Goal: Transaction & Acquisition: Purchase product/service

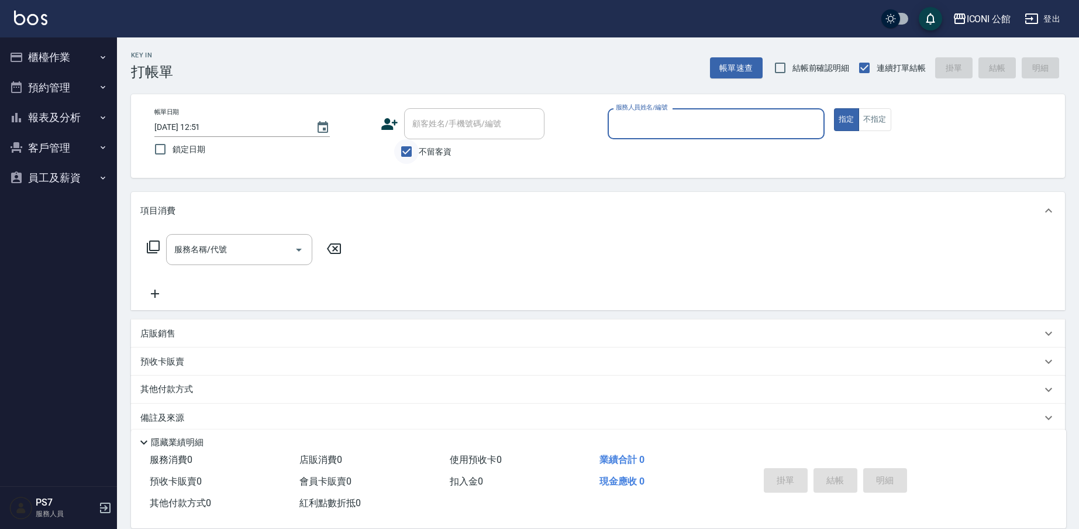
click at [418, 147] on input "不留客資" at bounding box center [406, 151] width 25 height 25
checkbox input "false"
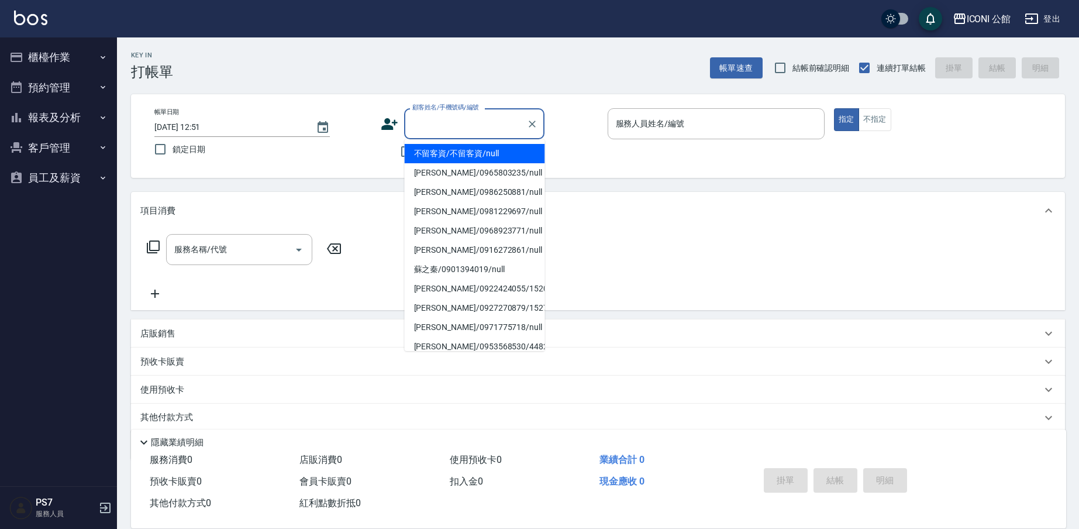
click at [426, 127] on div "顧客姓名/手機號碼/編號 顧客姓名/手機號碼/編號" at bounding box center [474, 123] width 140 height 31
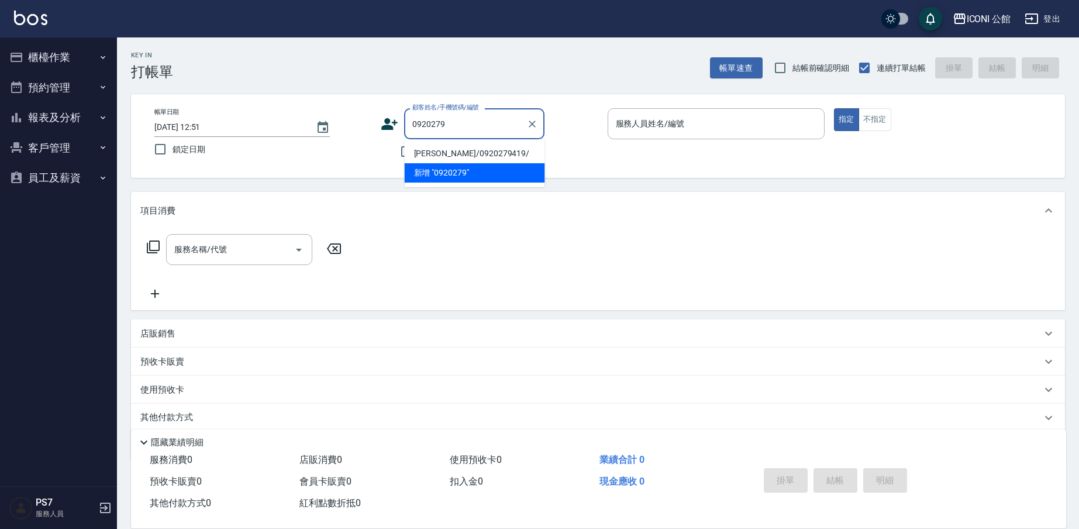
click at [421, 154] on li "[PERSON_NAME]/0920279419/" at bounding box center [475, 153] width 140 height 19
type input "[PERSON_NAME]/0920279419/"
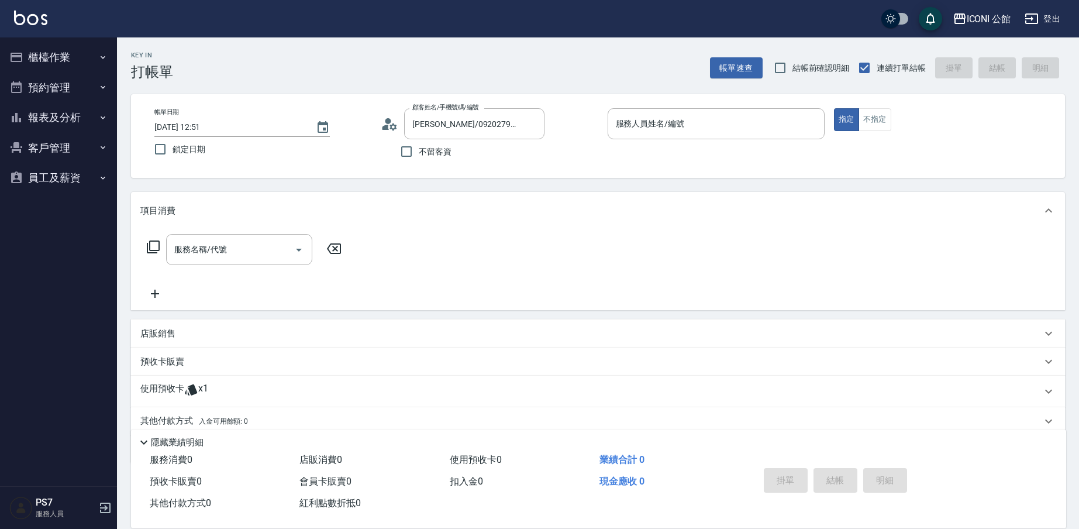
click at [172, 376] on div "使用預收卡 x1" at bounding box center [598, 392] width 934 height 32
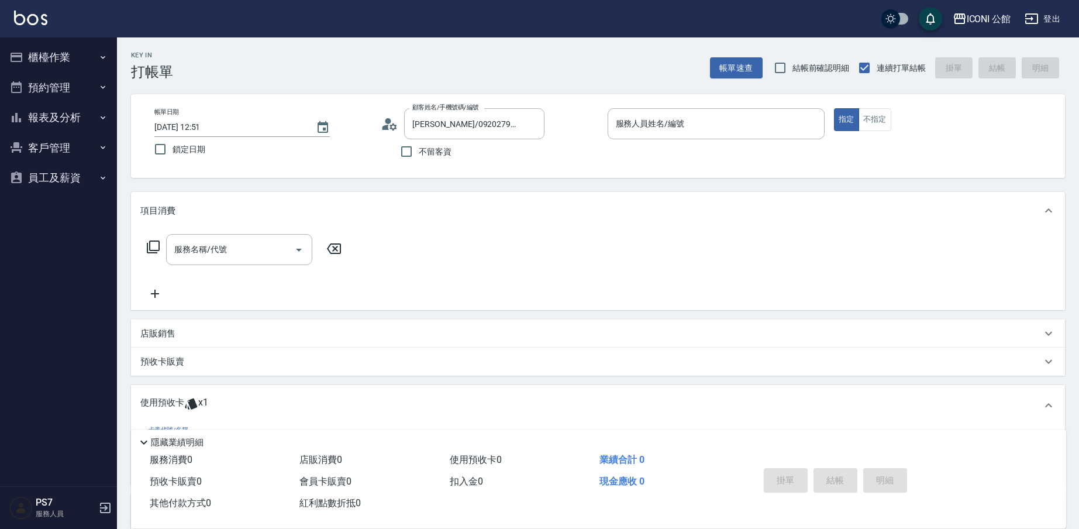
scroll to position [97, 0]
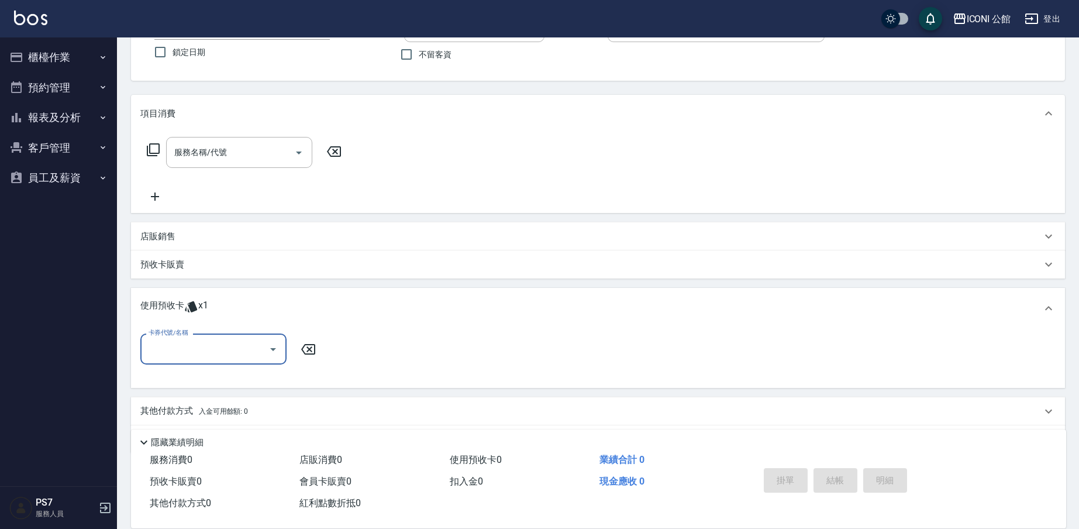
click at [220, 336] on div "卡券代號/名稱" at bounding box center [213, 348] width 146 height 31
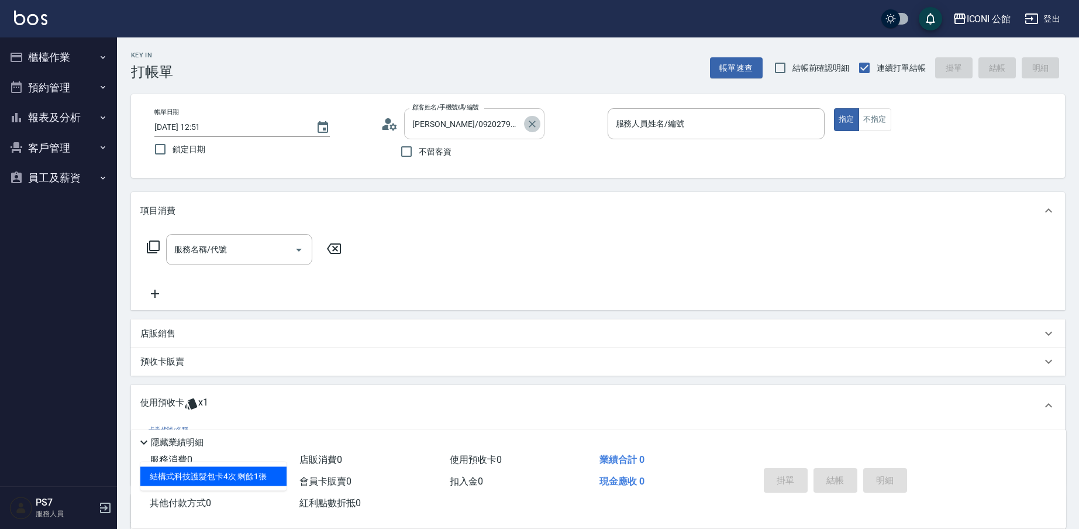
click at [534, 124] on icon "Clear" at bounding box center [532, 124] width 12 height 12
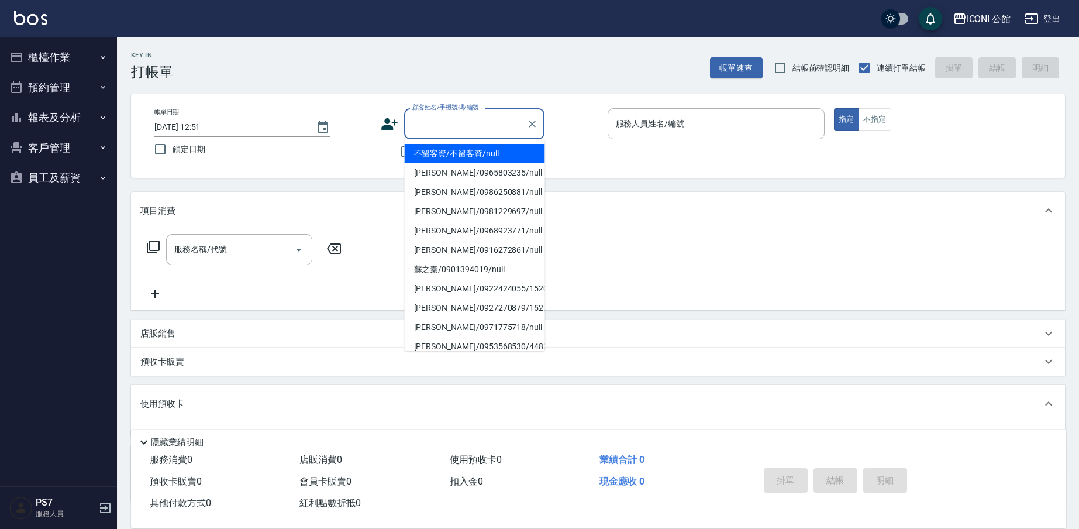
click at [467, 125] on input "顧客姓名/手機號碼/編號" at bounding box center [465, 123] width 112 height 20
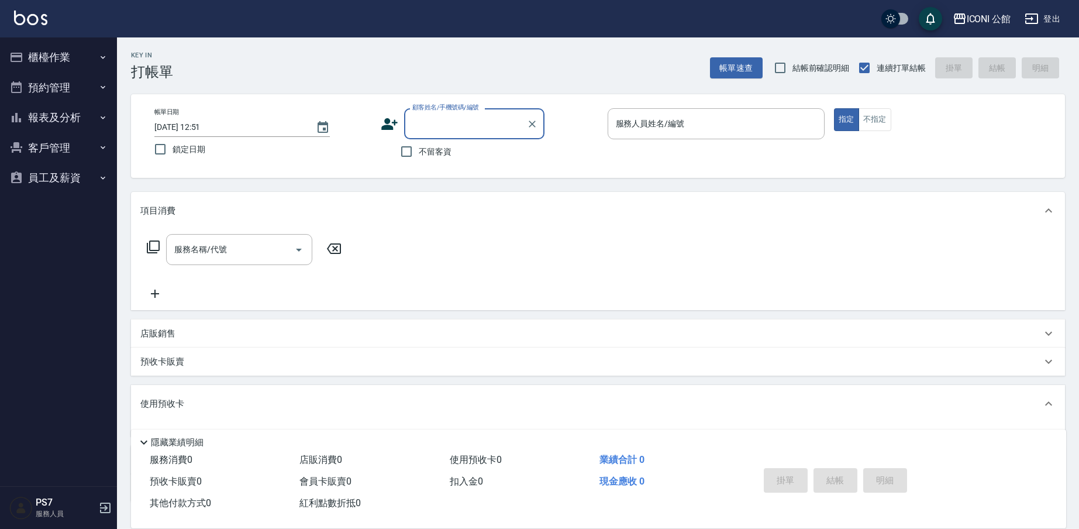
click at [442, 129] on input "顧客姓名/手機號碼/編號" at bounding box center [465, 123] width 112 height 20
click at [450, 158] on li "[PERSON_NAME]/0920279419/" at bounding box center [475, 153] width 140 height 19
type input "[PERSON_NAME]/0920279419/"
click at [190, 401] on icon at bounding box center [191, 403] width 12 height 11
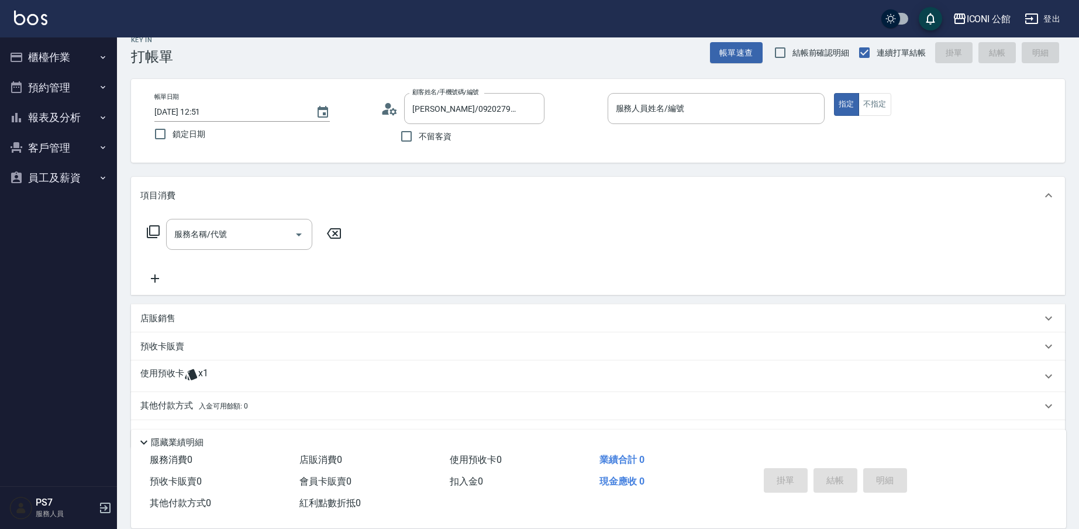
scroll to position [47, 0]
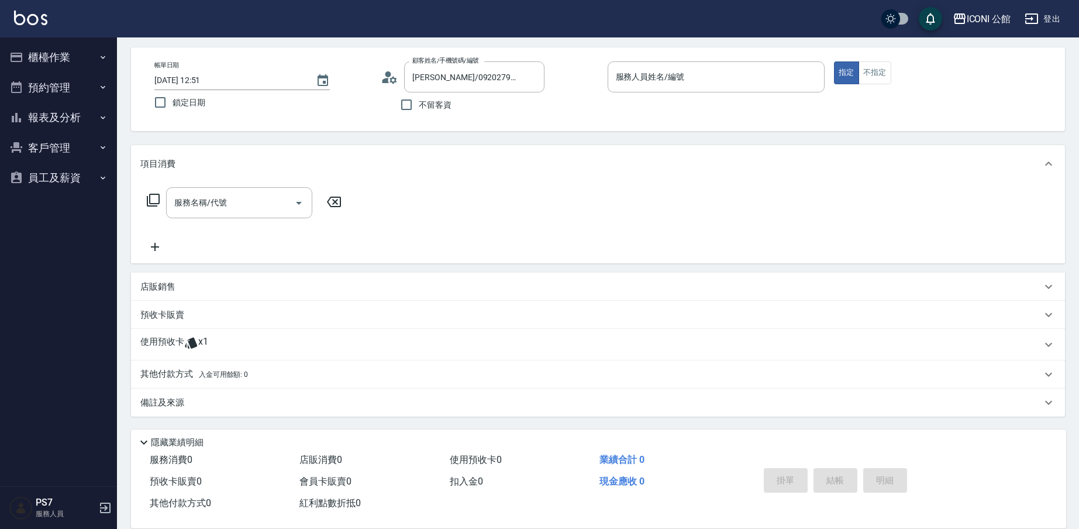
click at [187, 335] on div "使用預收卡 x1" at bounding box center [598, 345] width 934 height 32
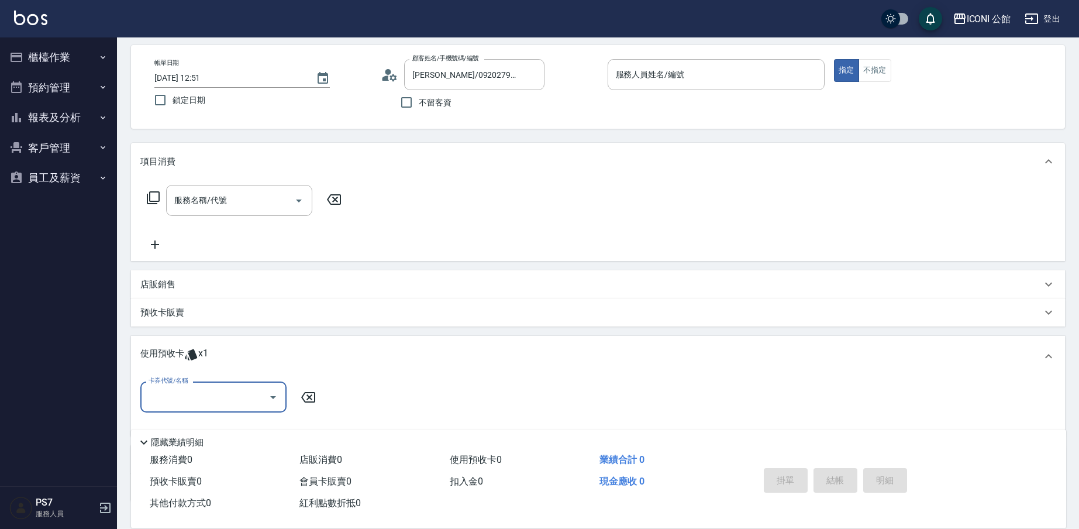
scroll to position [51, 0]
click at [197, 397] on input "卡券代號/名稱" at bounding box center [205, 394] width 118 height 20
click at [205, 432] on div "結構式科技護髮包卡4次 剩餘1張" at bounding box center [213, 424] width 146 height 19
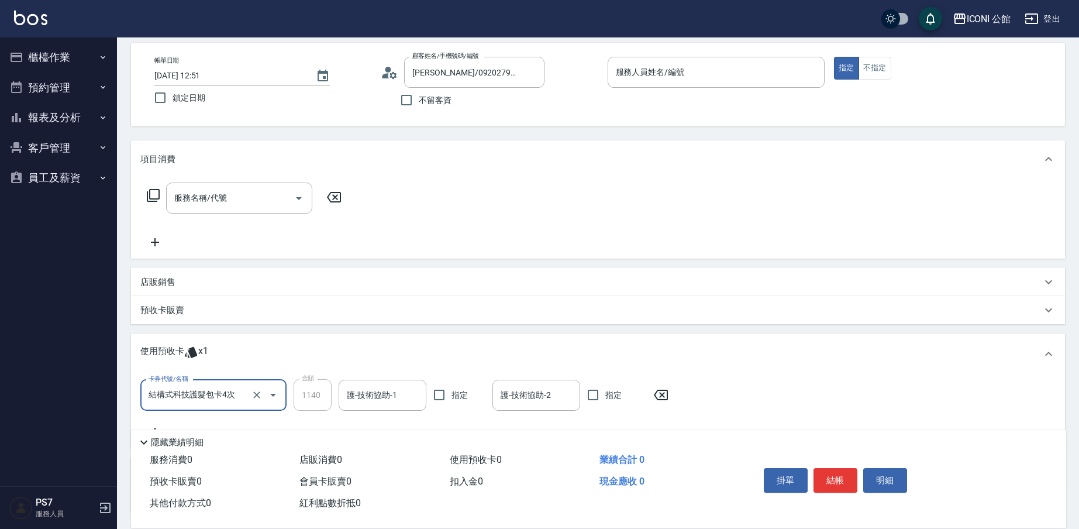
type input "結構式科技護髮包卡4次"
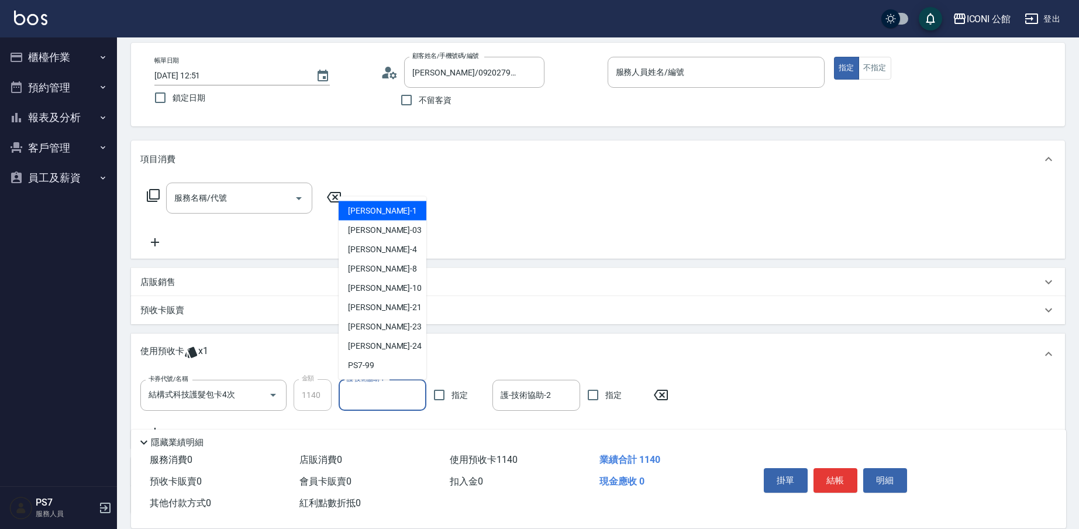
drag, startPoint x: 387, startPoint y: 390, endPoint x: 373, endPoint y: 402, distance: 19.0
click at [387, 390] on input "護-技術協助-1" at bounding box center [382, 395] width 77 height 20
click at [384, 344] on div "[PERSON_NAME] -24" at bounding box center [383, 345] width 88 height 19
type input "[PERSON_NAME]-24"
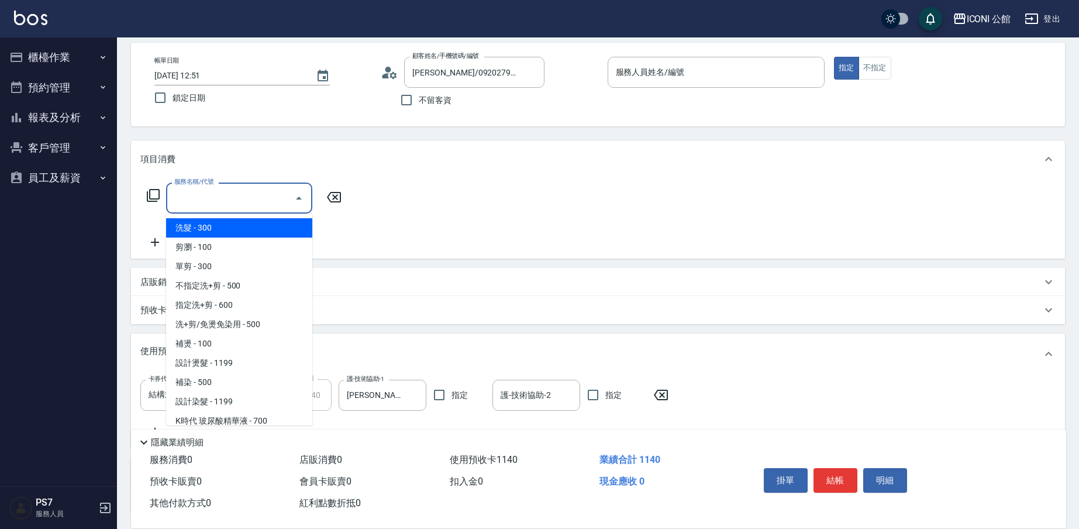
click at [256, 194] on input "服務名稱/代號" at bounding box center [230, 198] width 118 height 20
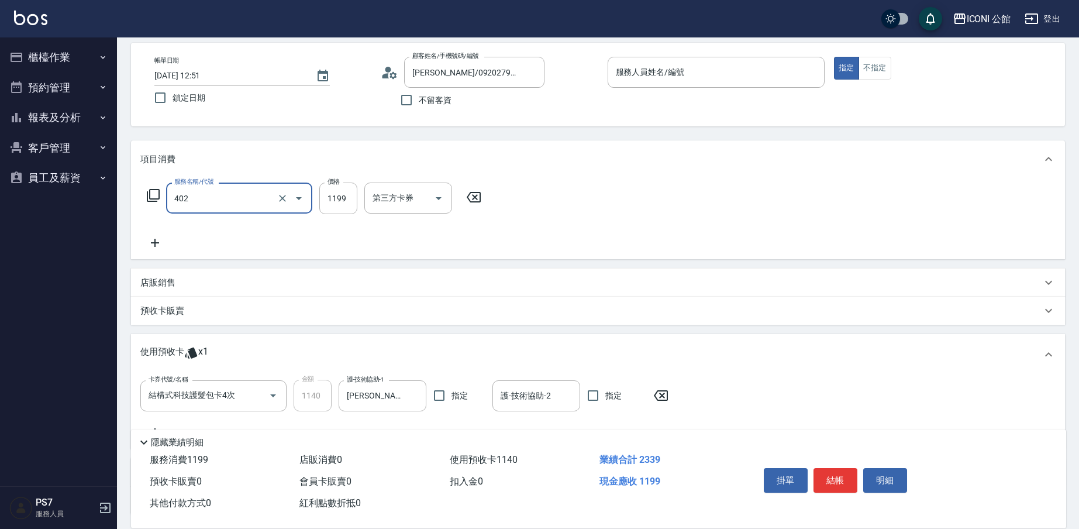
type input "設計染髮(402)"
type input "1199"
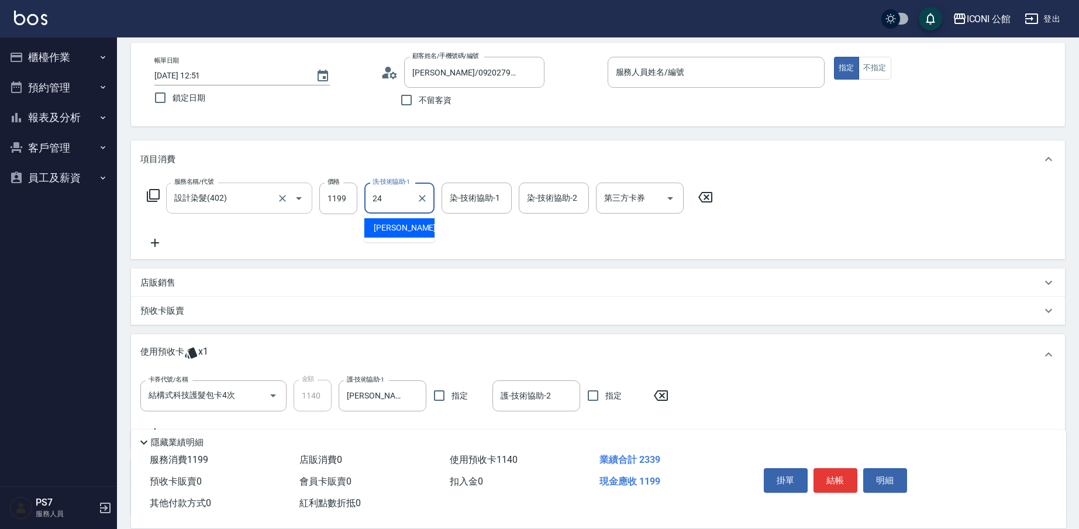
type input "[PERSON_NAME]-24"
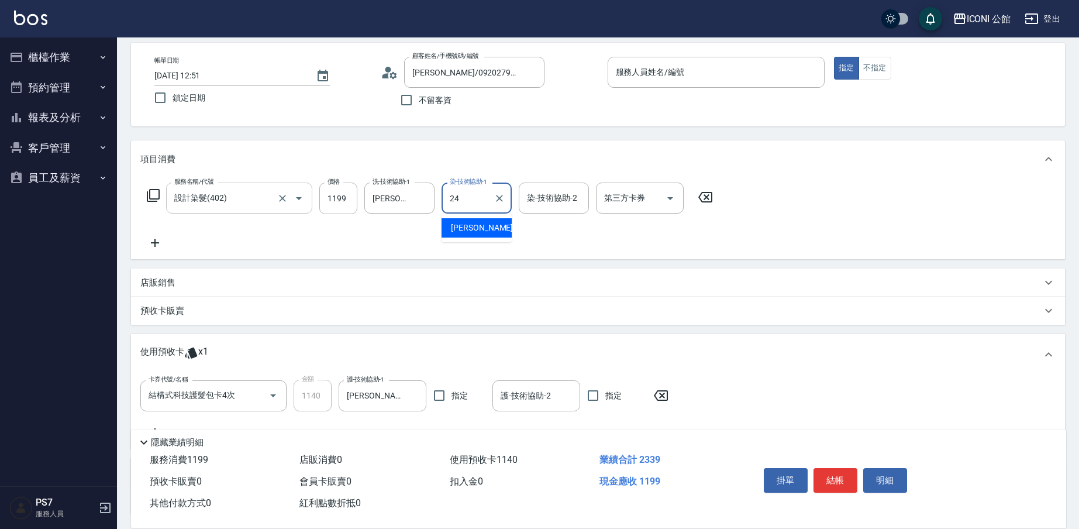
type input "[PERSON_NAME]-24"
click at [638, 66] on div "服務人員姓名/編號 服務人員姓名/編號" at bounding box center [716, 72] width 217 height 31
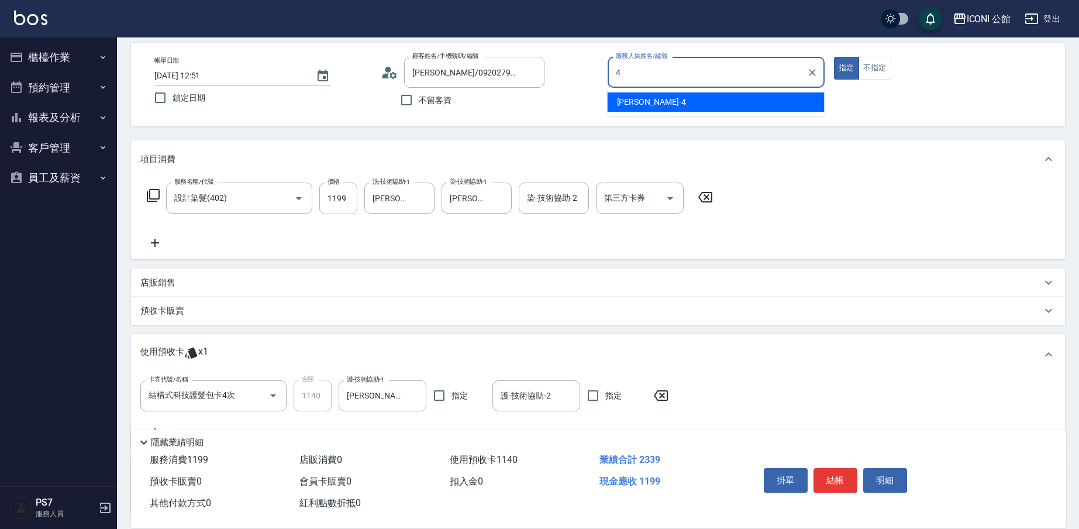
type input "Lina-4"
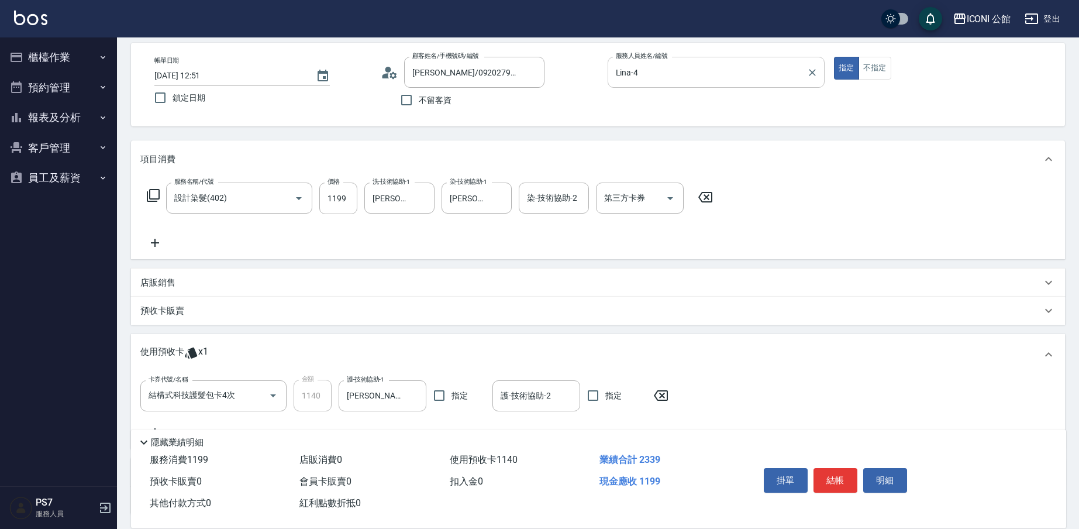
type button "true"
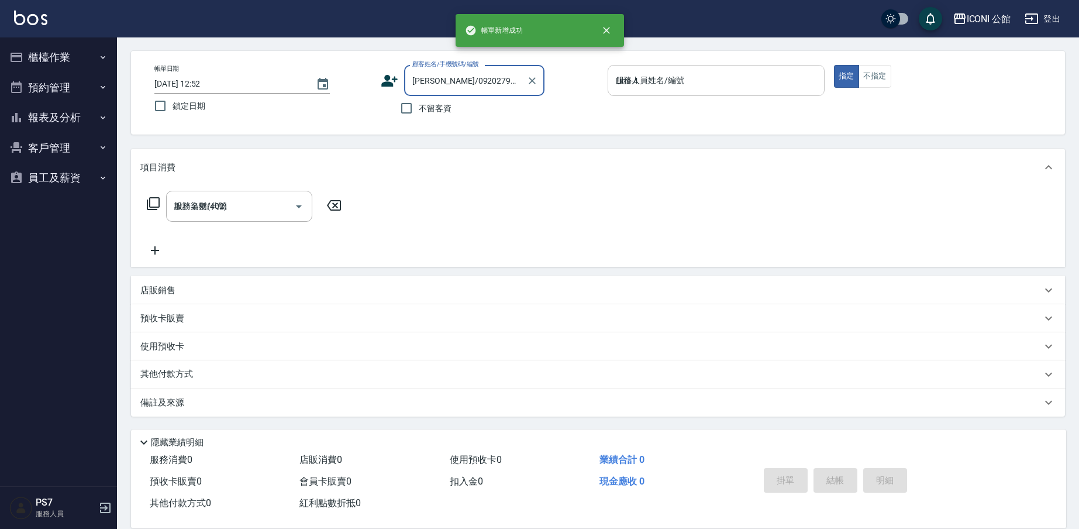
type input "[DATE] 12:52"
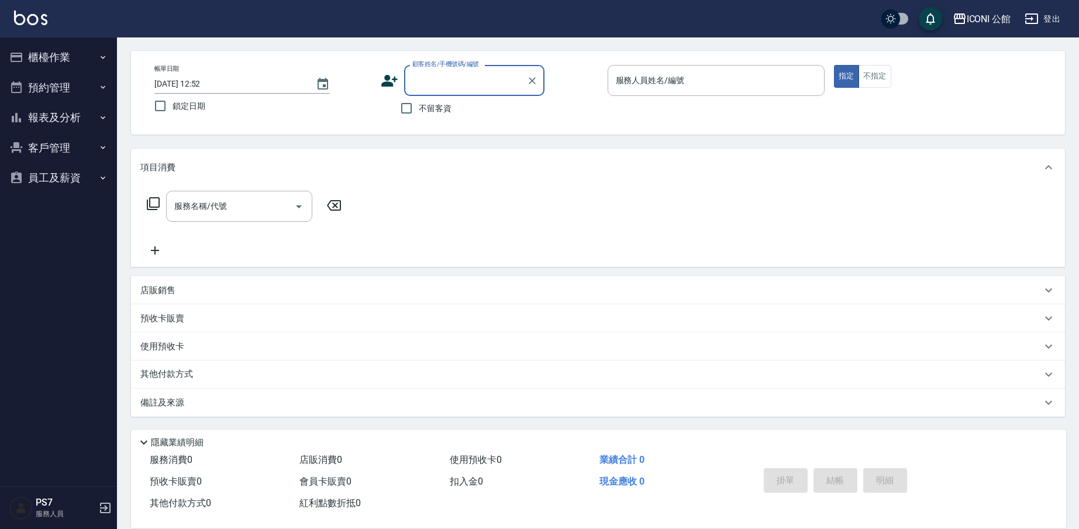
click at [39, 139] on button "客戶管理" at bounding box center [59, 148] width 108 height 30
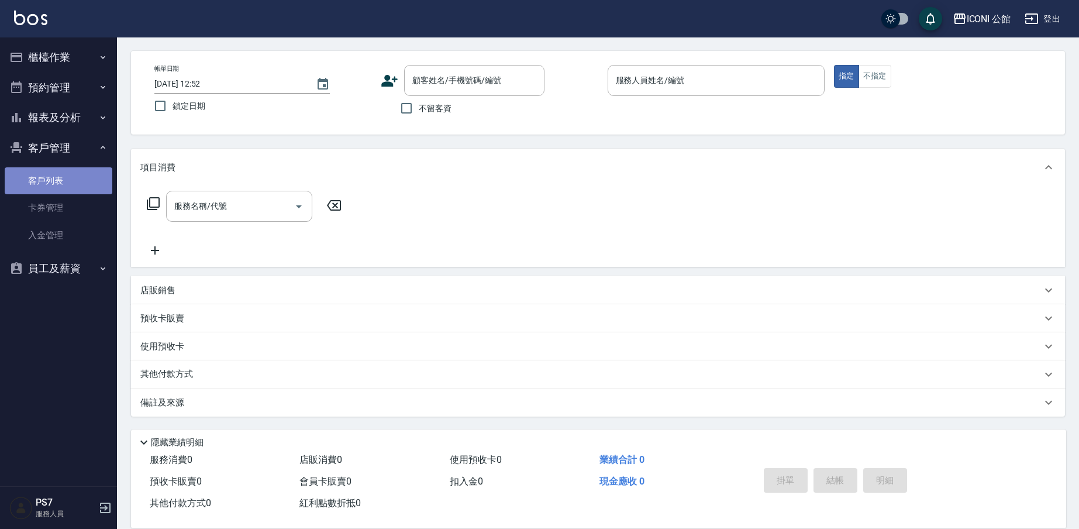
click at [47, 190] on link "客戶列表" at bounding box center [59, 180] width 108 height 27
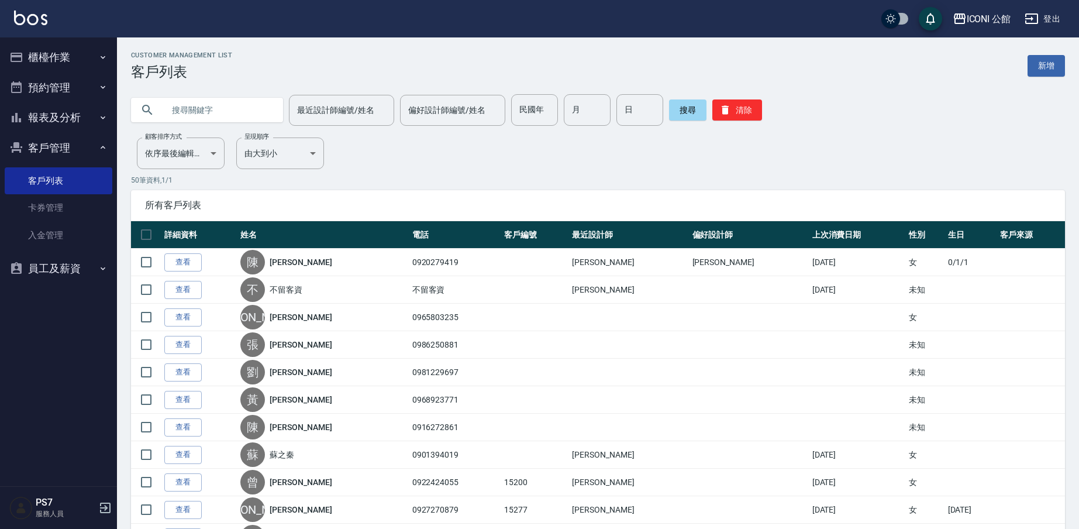
click at [184, 109] on input "text" at bounding box center [219, 110] width 110 height 32
type input "0920279"
click at [689, 118] on button "搜尋" at bounding box center [687, 109] width 37 height 21
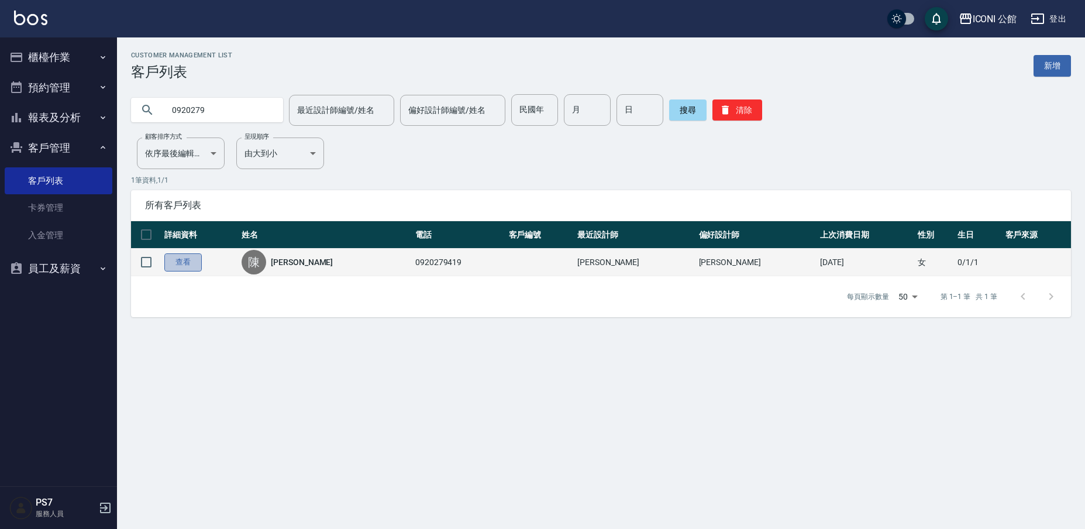
click at [192, 267] on link "查看" at bounding box center [182, 262] width 37 height 18
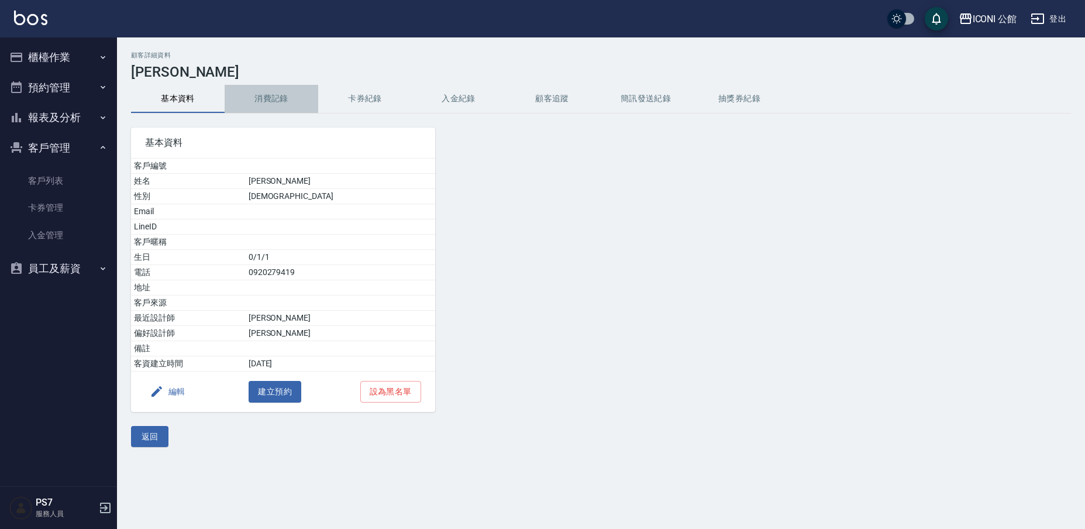
click at [263, 101] on button "消費記錄" at bounding box center [272, 99] width 94 height 28
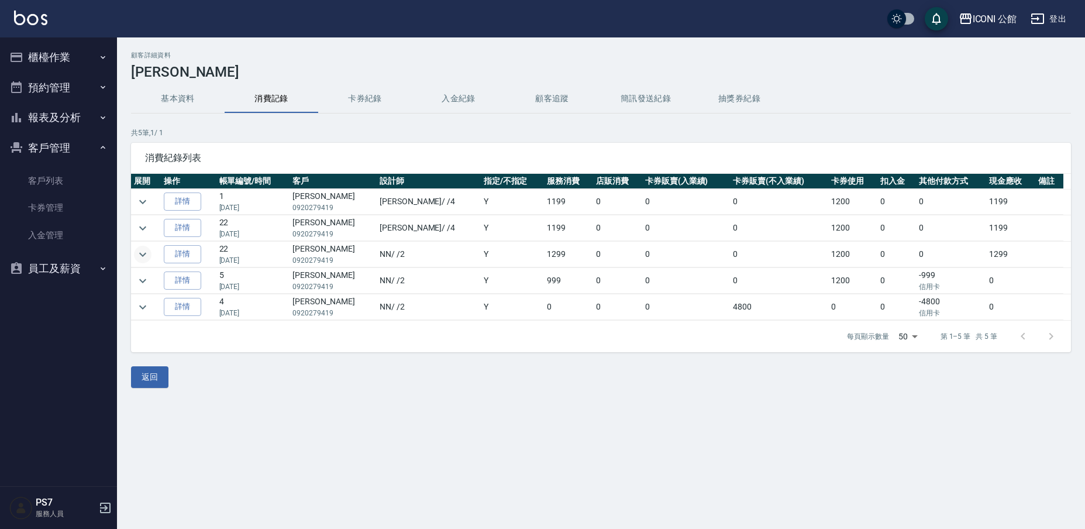
click at [143, 250] on icon "expand row" at bounding box center [143, 254] width 14 height 14
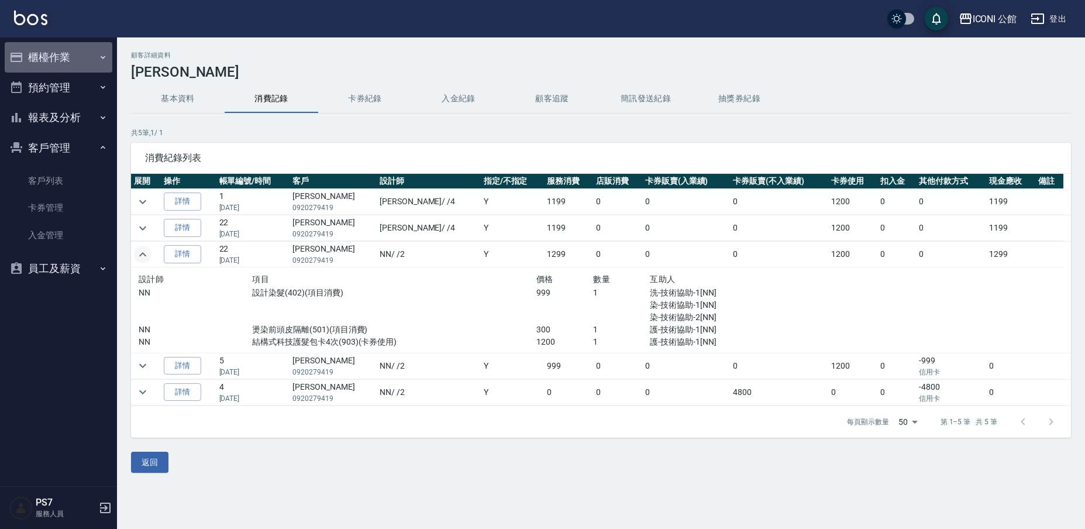
click at [43, 62] on button "櫃檯作業" at bounding box center [59, 57] width 108 height 30
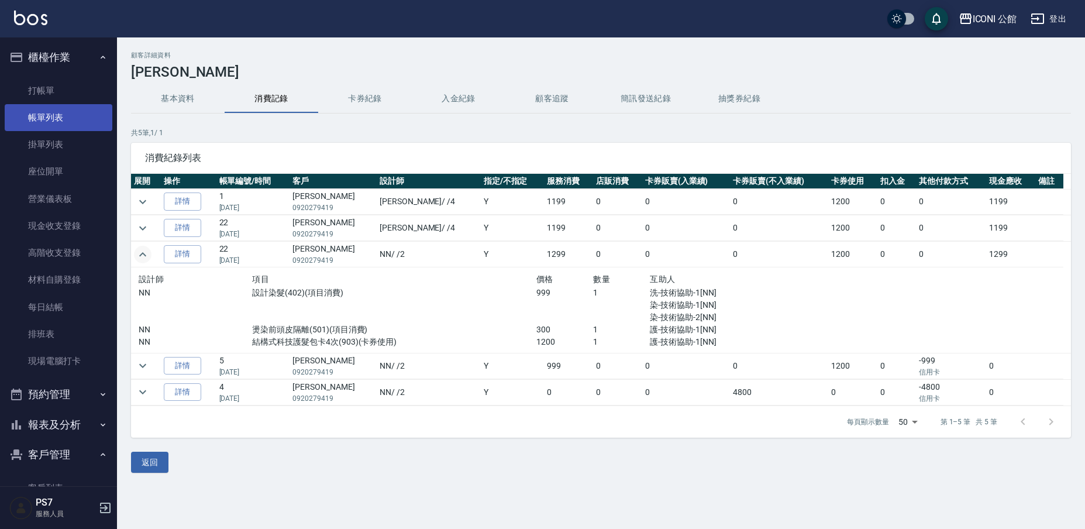
click at [46, 109] on link "帳單列表" at bounding box center [59, 117] width 108 height 27
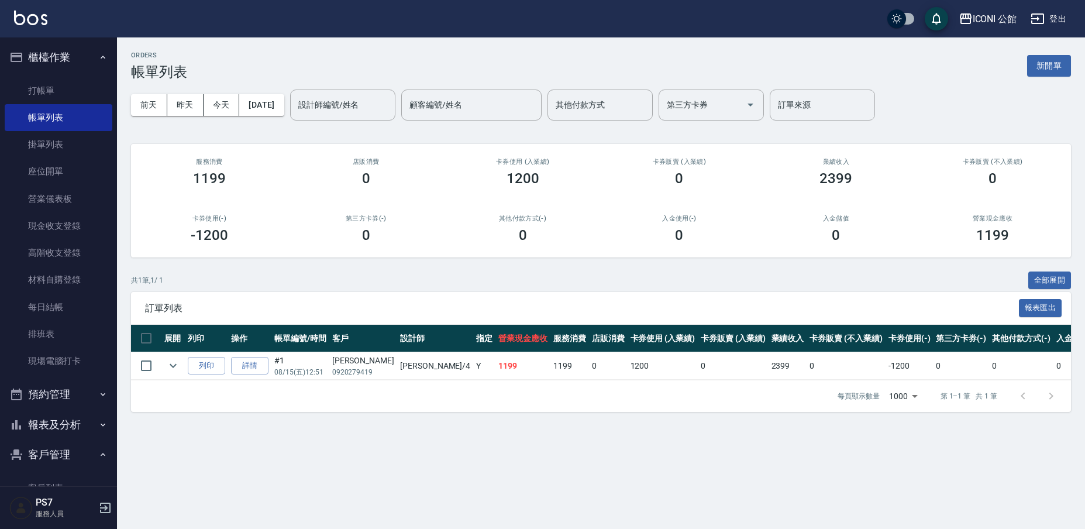
click at [259, 357] on link "詳情" at bounding box center [249, 366] width 37 height 18
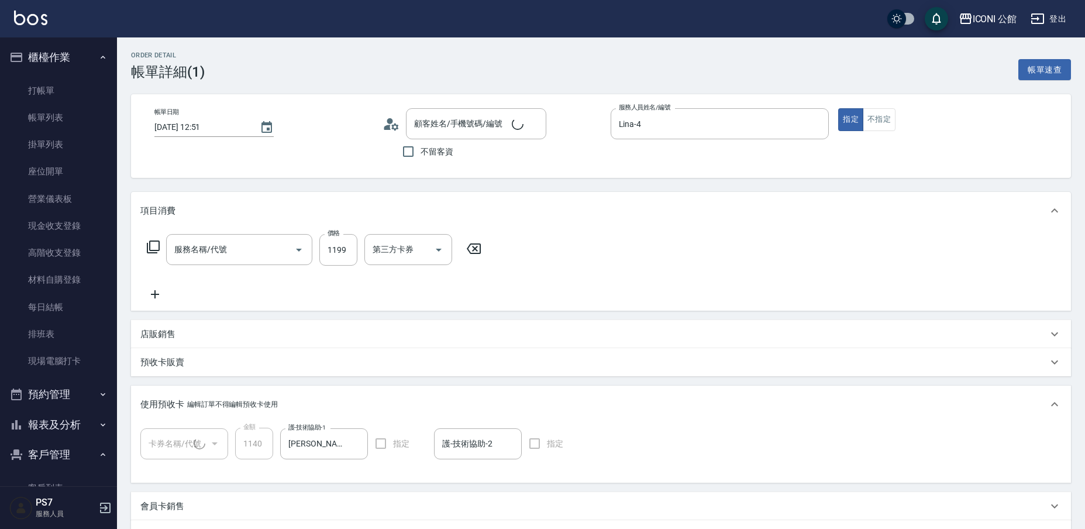
type input "[DATE] 12:51"
type input "Lina-4"
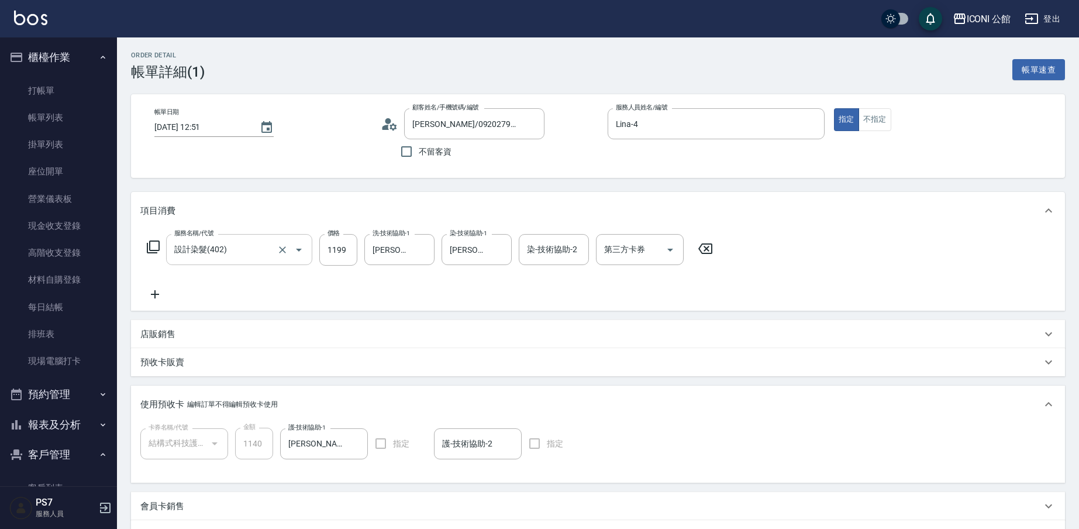
type input "[PERSON_NAME]/0920279419/"
type input "結構式科技護髮包卡4次(1/1)"
type input "設計染髮(402)"
click at [254, 248] on input "設計染髮(402)" at bounding box center [222, 249] width 103 height 20
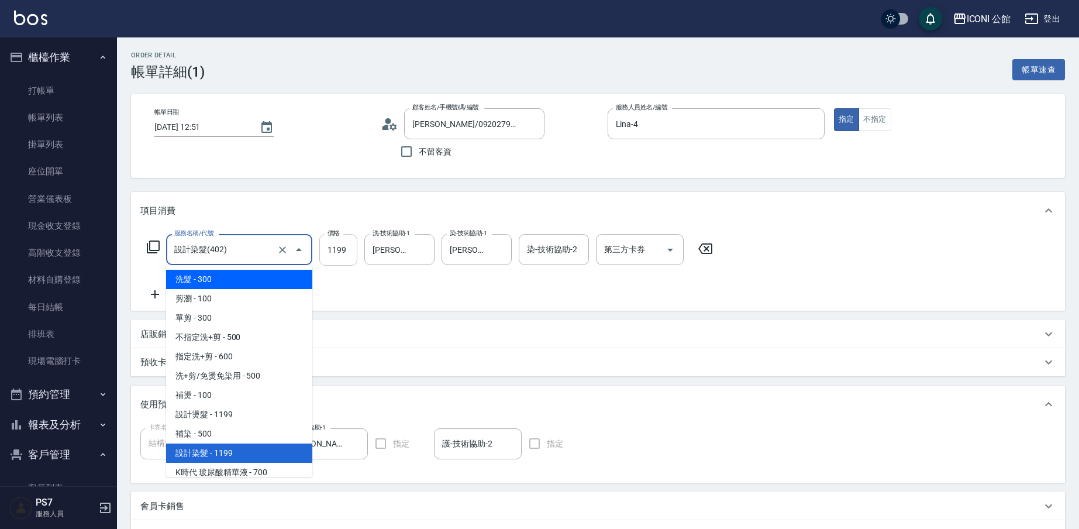
click at [355, 243] on input "1199" at bounding box center [338, 250] width 38 height 32
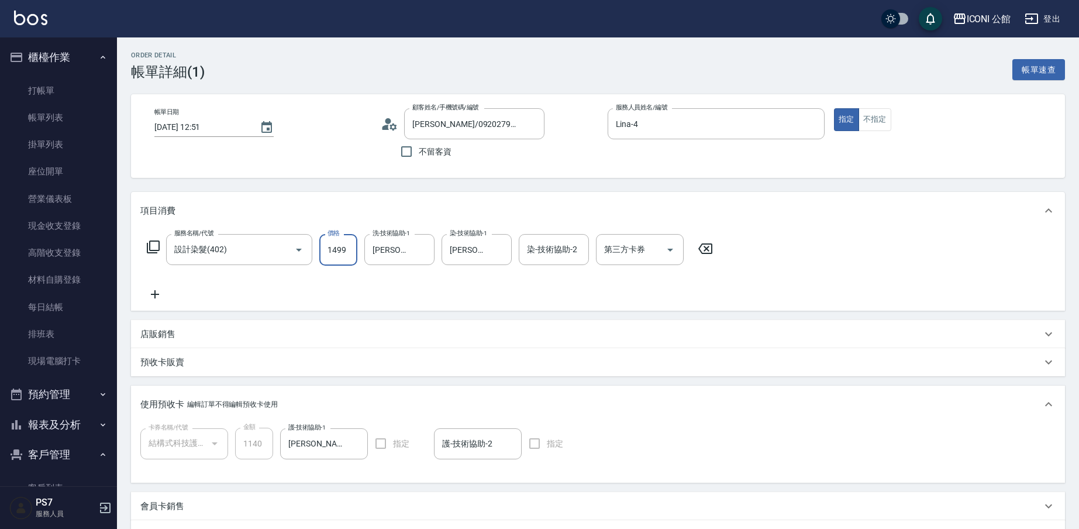
scroll to position [174, 0]
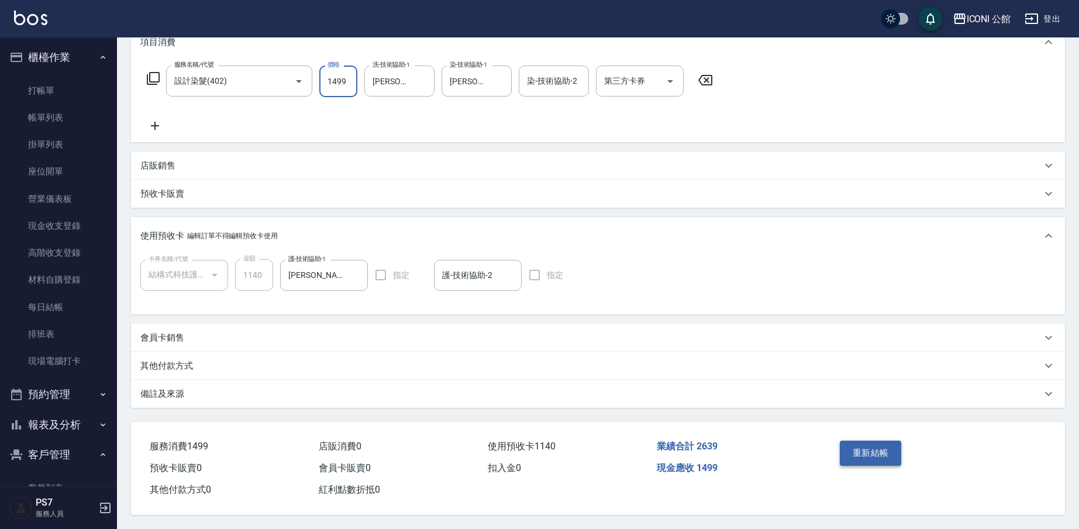
type input "1499"
click at [871, 448] on button "重新結帳" at bounding box center [871, 453] width 62 height 25
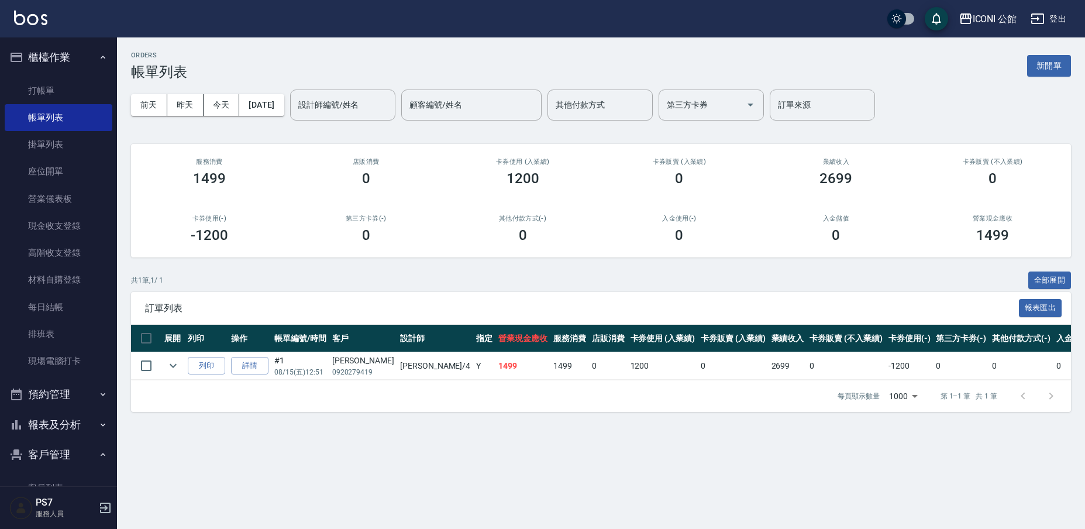
click at [326, 229] on div "0" at bounding box center [366, 235] width 129 height 16
click at [67, 229] on link "現金收支登錄" at bounding box center [59, 225] width 108 height 27
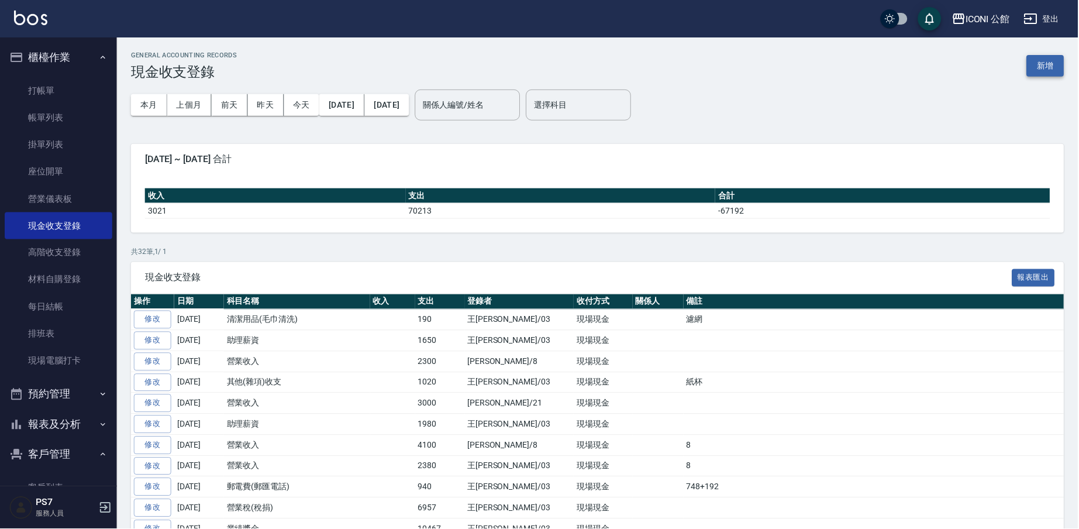
click at [1058, 73] on button "新增" at bounding box center [1046, 66] width 37 height 22
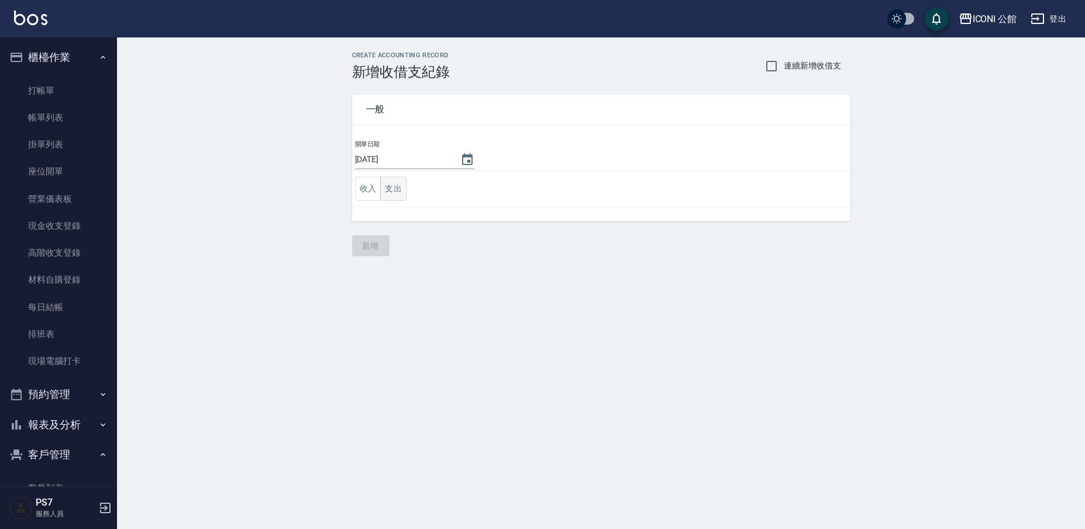
click at [398, 195] on button "支出" at bounding box center [393, 189] width 26 height 24
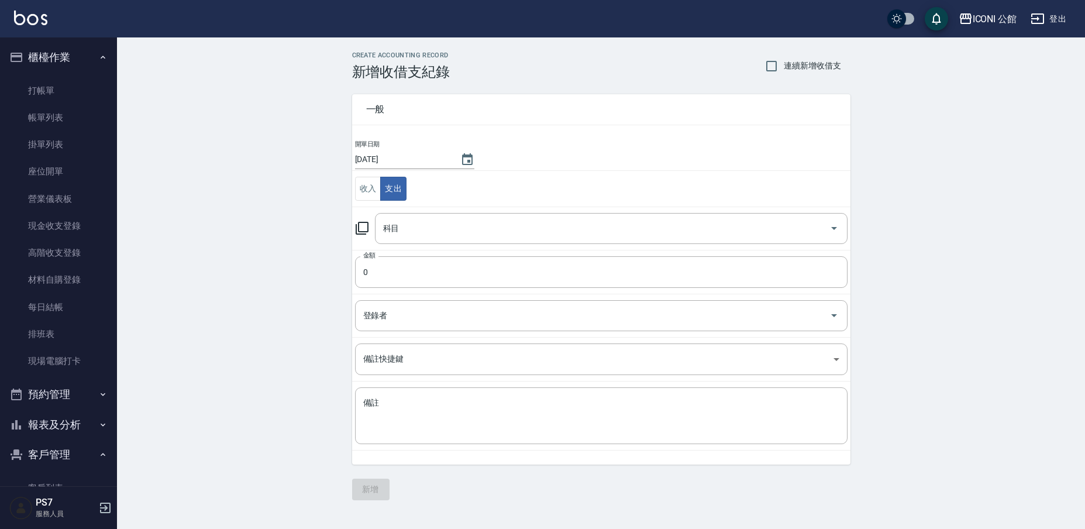
click at [360, 228] on icon at bounding box center [362, 228] width 14 height 14
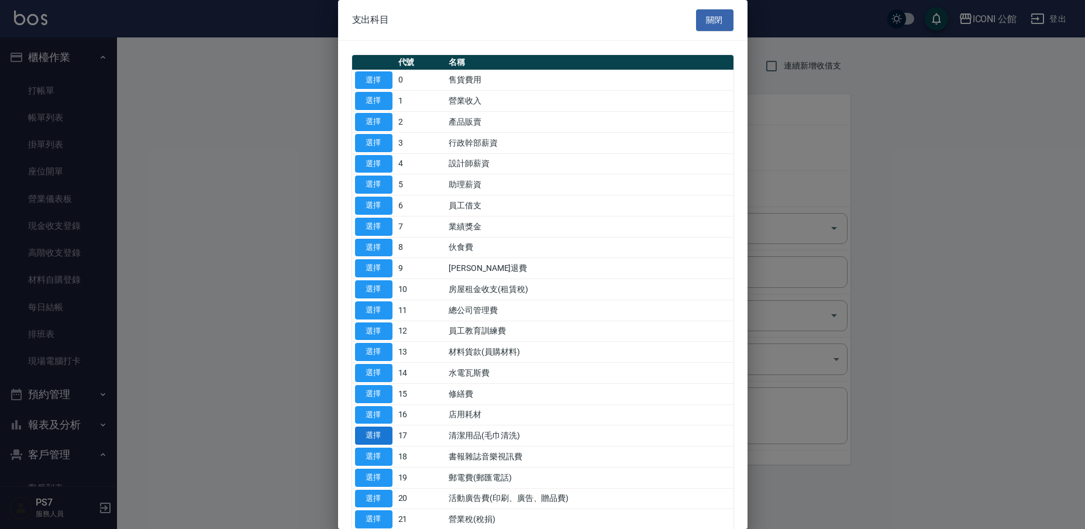
click at [386, 429] on button "選擇" at bounding box center [373, 435] width 37 height 18
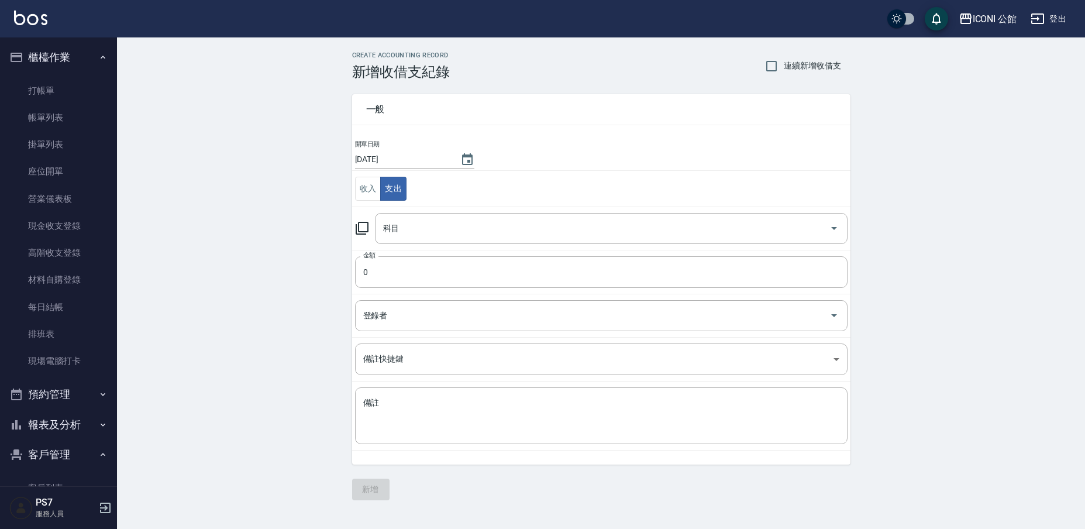
type input "17 清潔用品(毛巾清洗)"
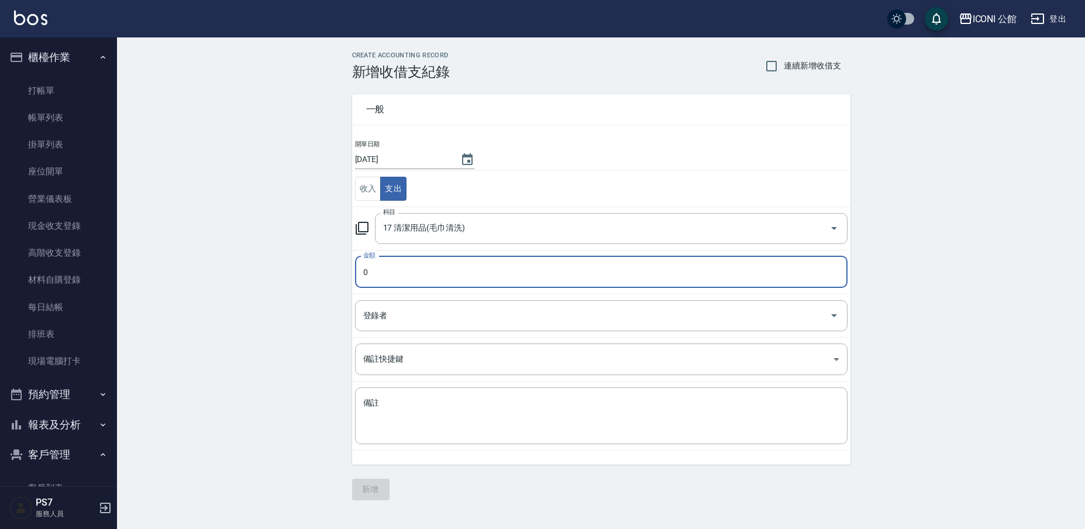
click at [405, 271] on input "0" at bounding box center [601, 272] width 493 height 32
type input "0409"
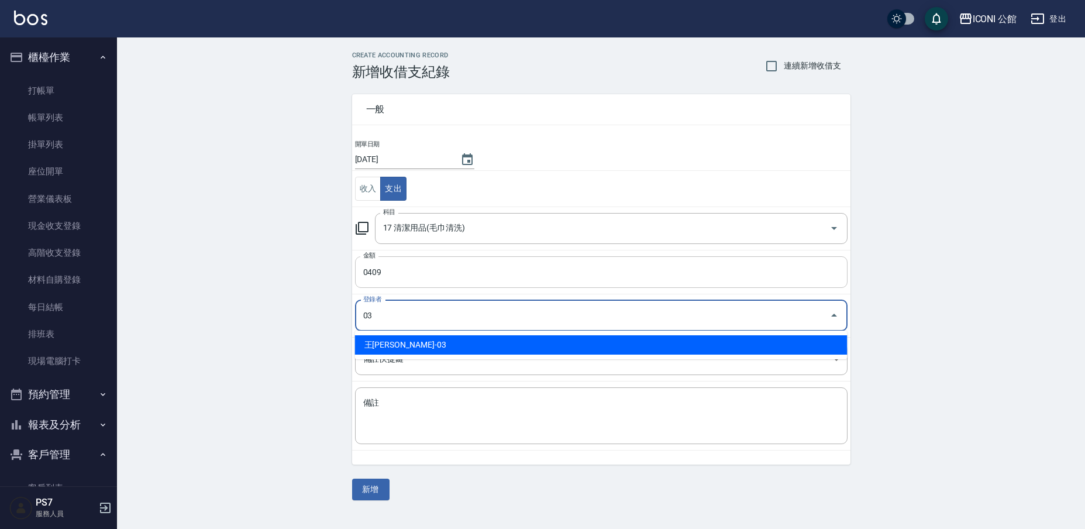
type input "王[PERSON_NAME]-03"
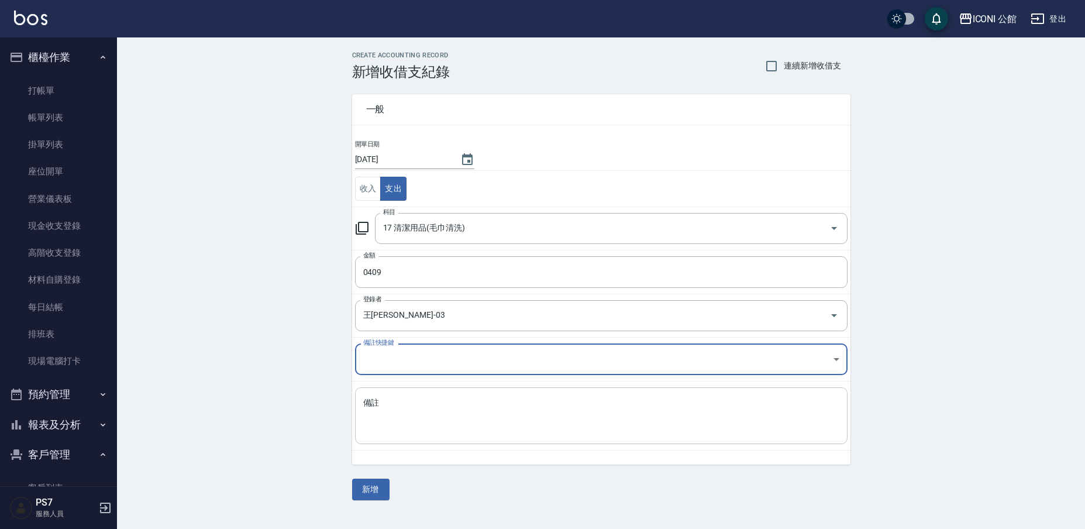
click at [525, 424] on textarea "備註" at bounding box center [601, 415] width 476 height 37
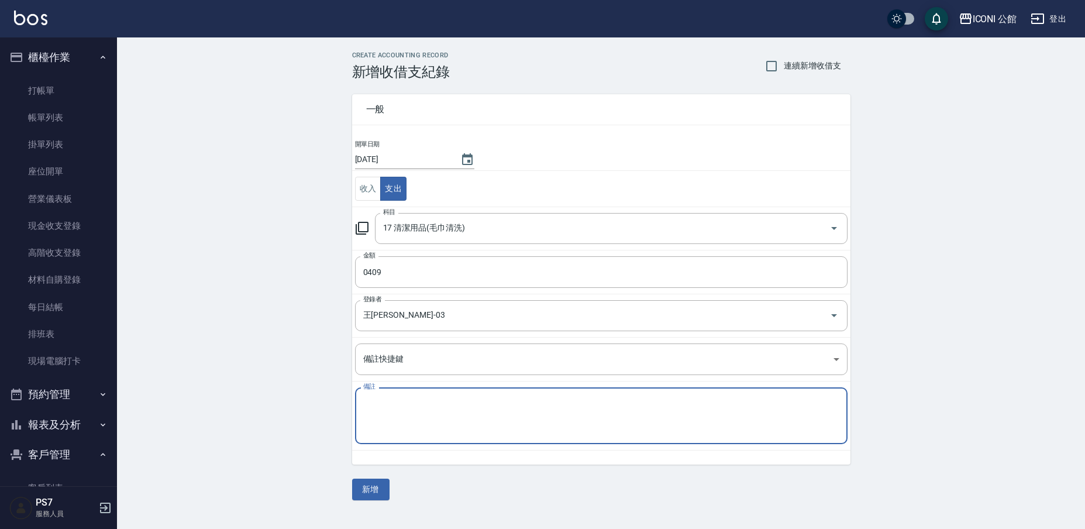
click at [460, 421] on textarea "備註" at bounding box center [601, 415] width 476 height 37
type textarea "洗衣粉＋洗手乳"
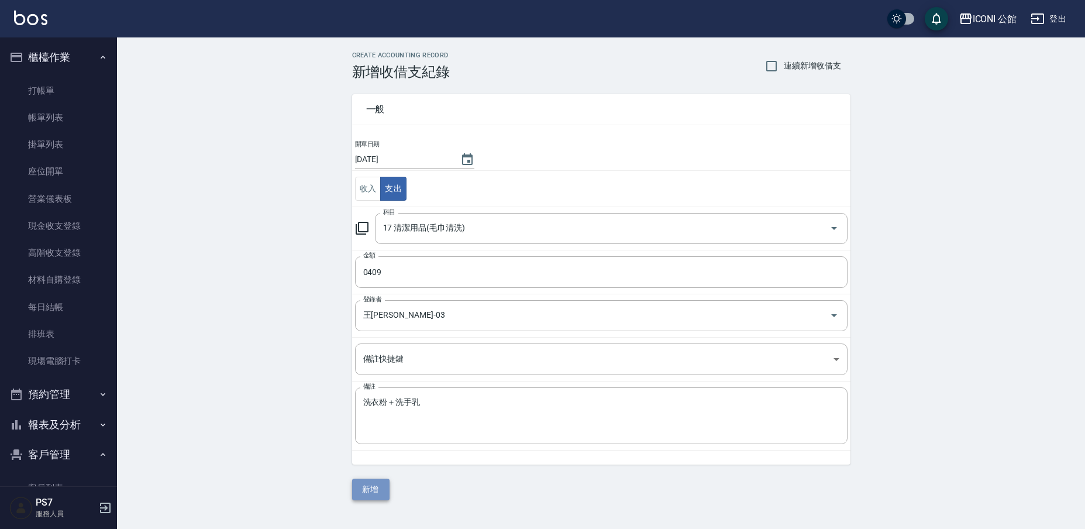
click at [367, 495] on button "新增" at bounding box center [370, 490] width 37 height 22
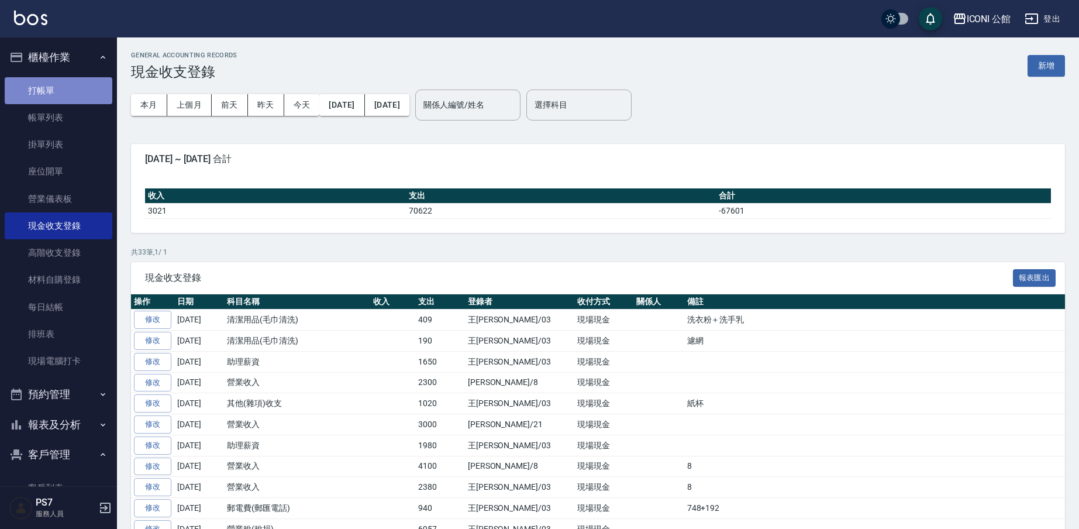
click at [60, 93] on link "打帳單" at bounding box center [59, 90] width 108 height 27
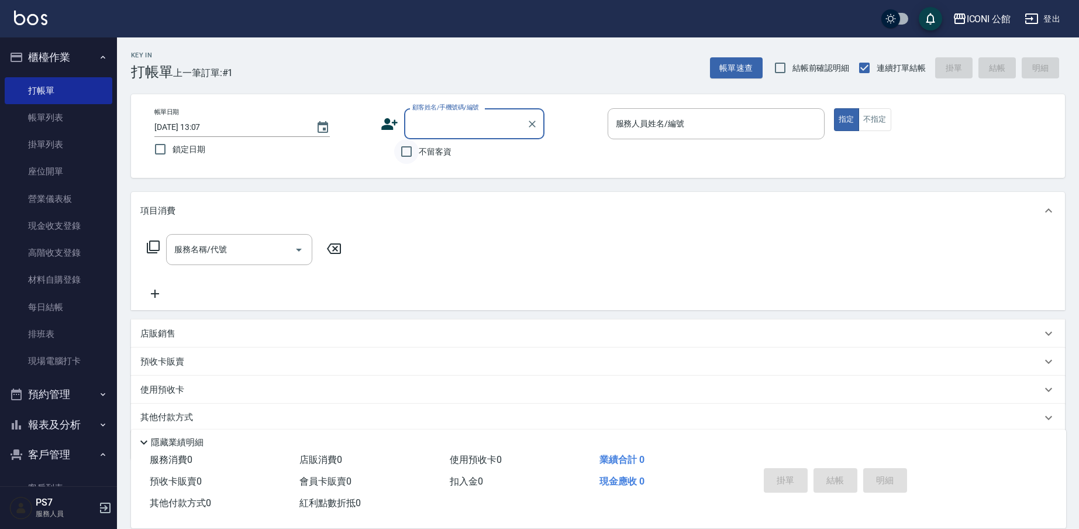
click at [401, 151] on input "不留客資" at bounding box center [406, 151] width 25 height 25
checkbox input "true"
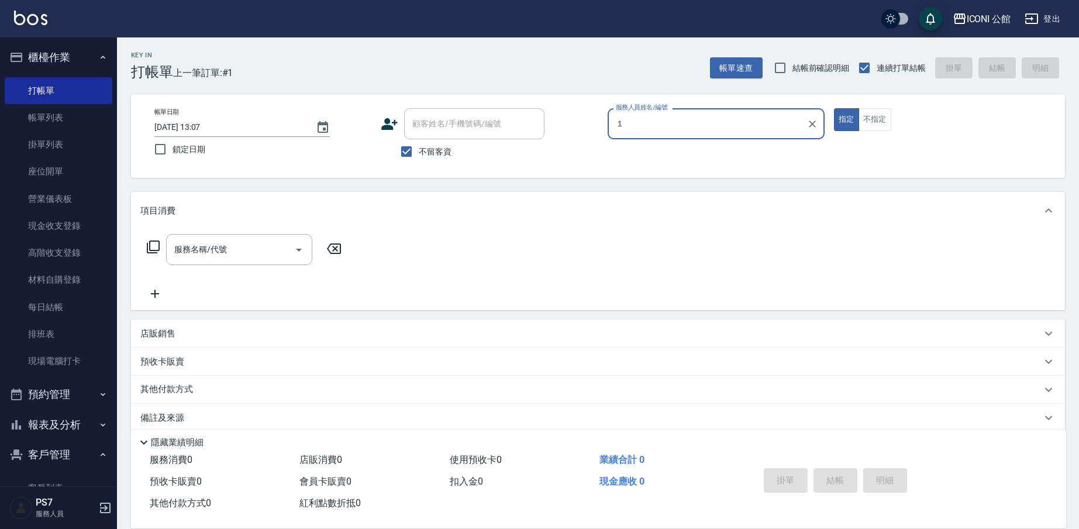
type input "１"
click at [846, 119] on button "指定" at bounding box center [846, 119] width 25 height 23
type button "true"
click at [676, 126] on input "服務人員姓名/編號" at bounding box center [716, 123] width 207 height 20
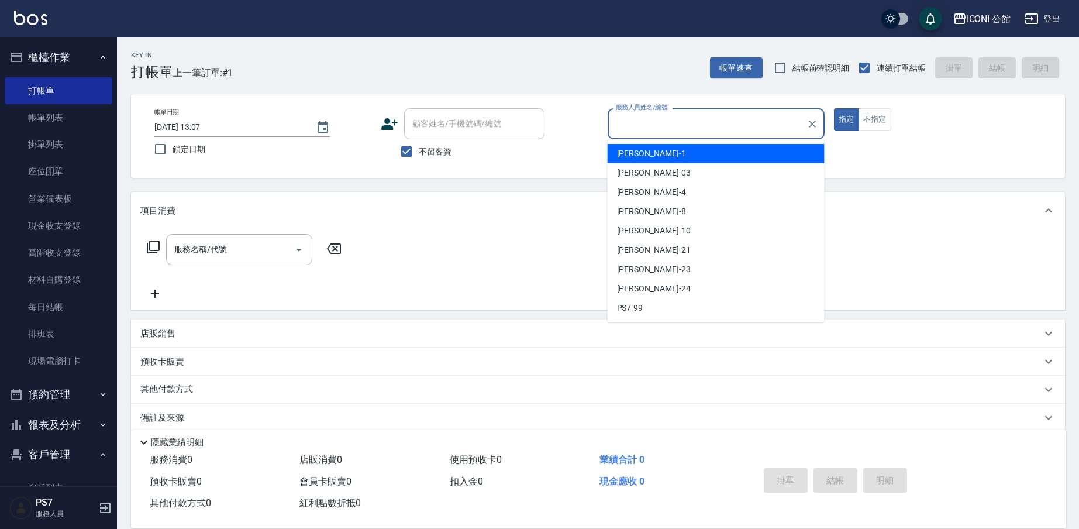
type input "１"
type input "1"
type input "[PERSON_NAME]-1"
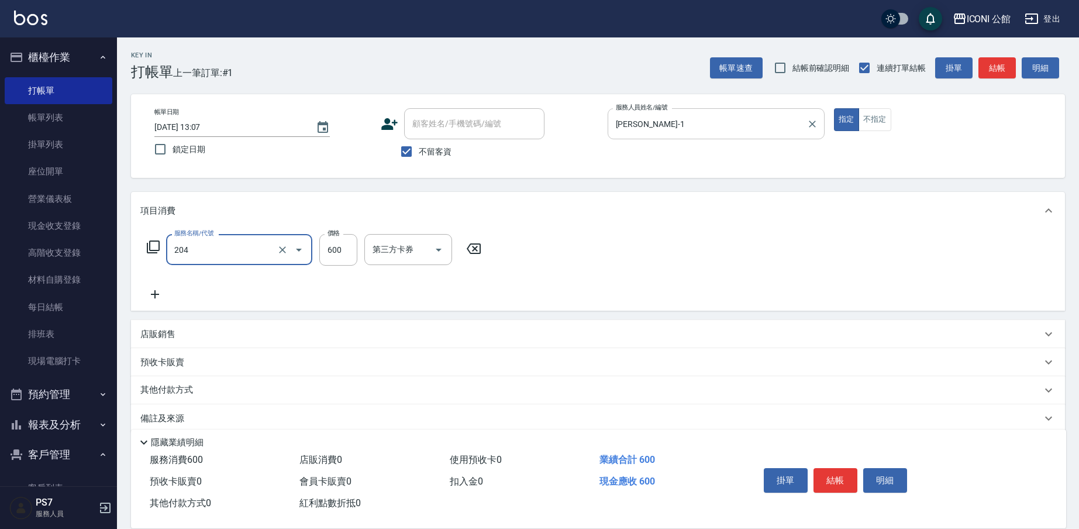
type input "指定洗+剪(204)"
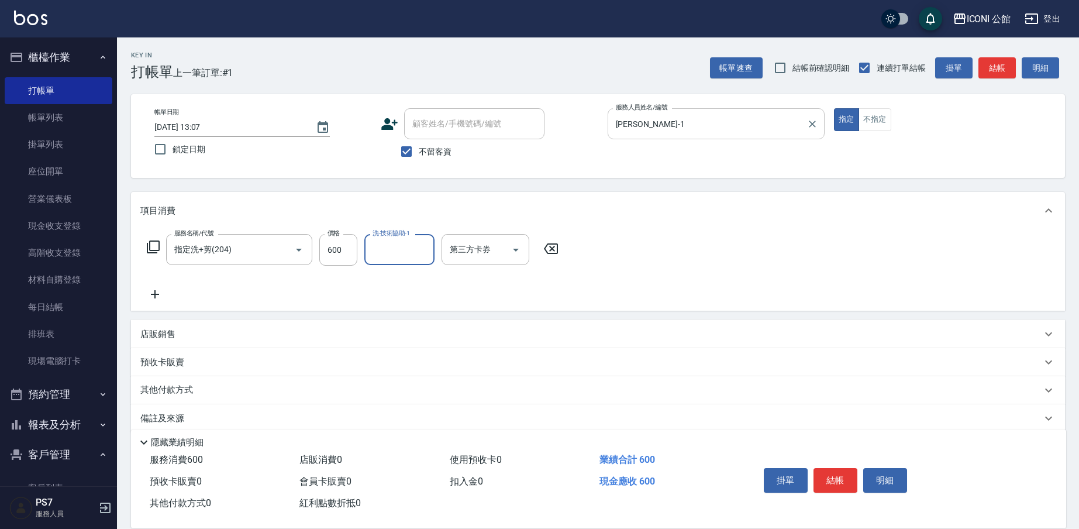
type input "1"
type input "[PERSON_NAME]-24"
click at [184, 393] on p "其他付款方式" at bounding box center [169, 390] width 58 height 13
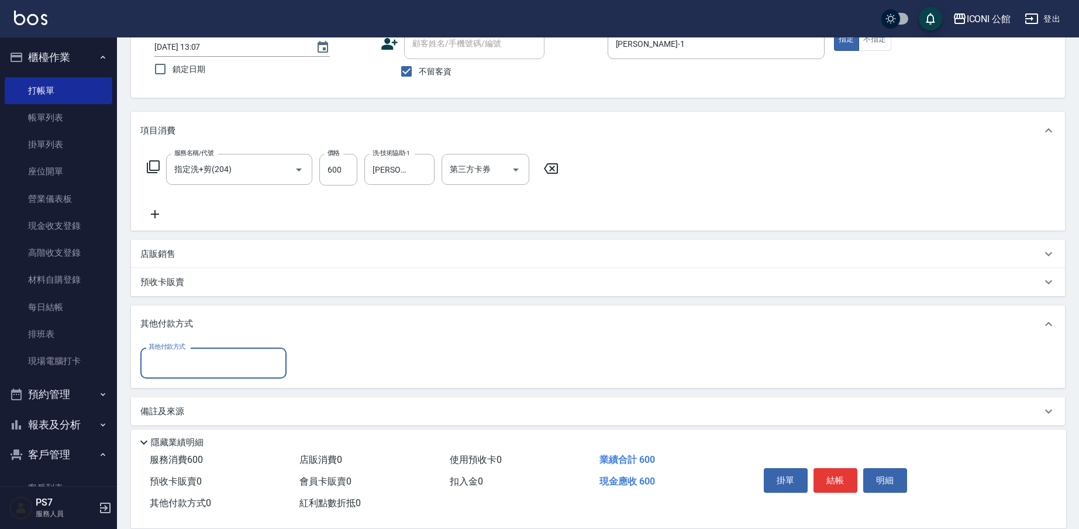
click at [188, 371] on input "其他付款方式" at bounding box center [214, 363] width 136 height 20
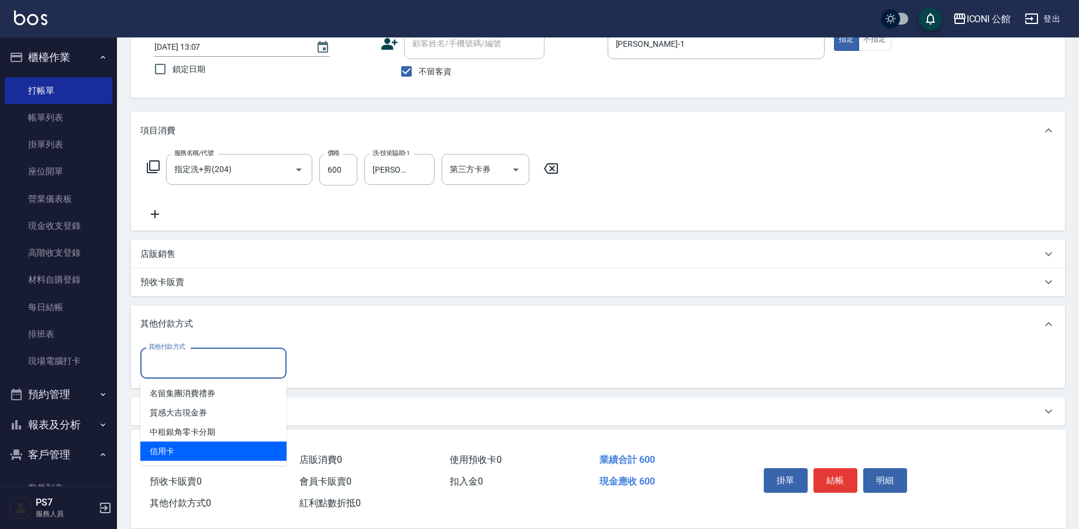
click at [171, 445] on span "信用卡" at bounding box center [213, 451] width 146 height 19
type input "信用卡"
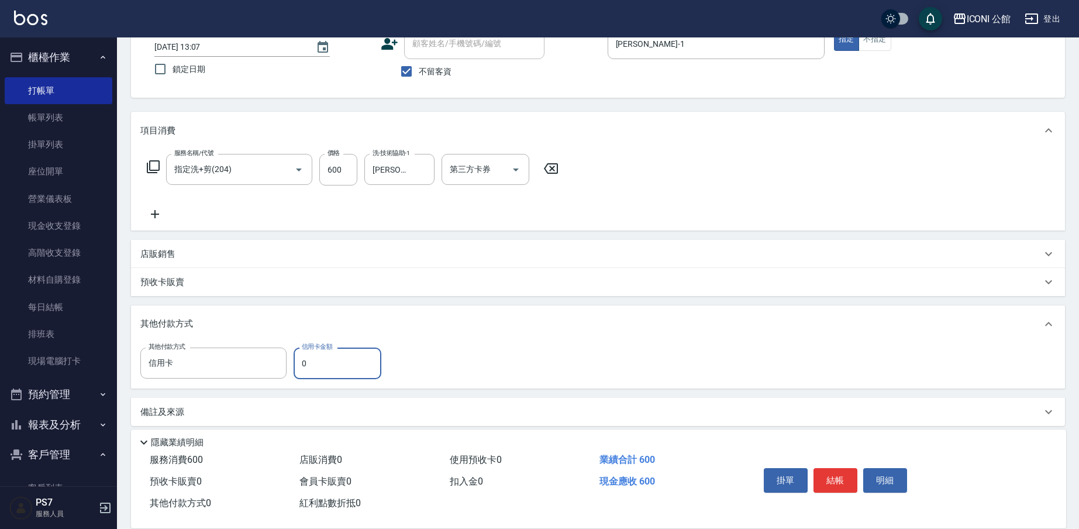
drag, startPoint x: 171, startPoint y: 445, endPoint x: 362, endPoint y: 374, distance: 202.9
click at [362, 375] on input "0" at bounding box center [338, 363] width 88 height 32
type input "600"
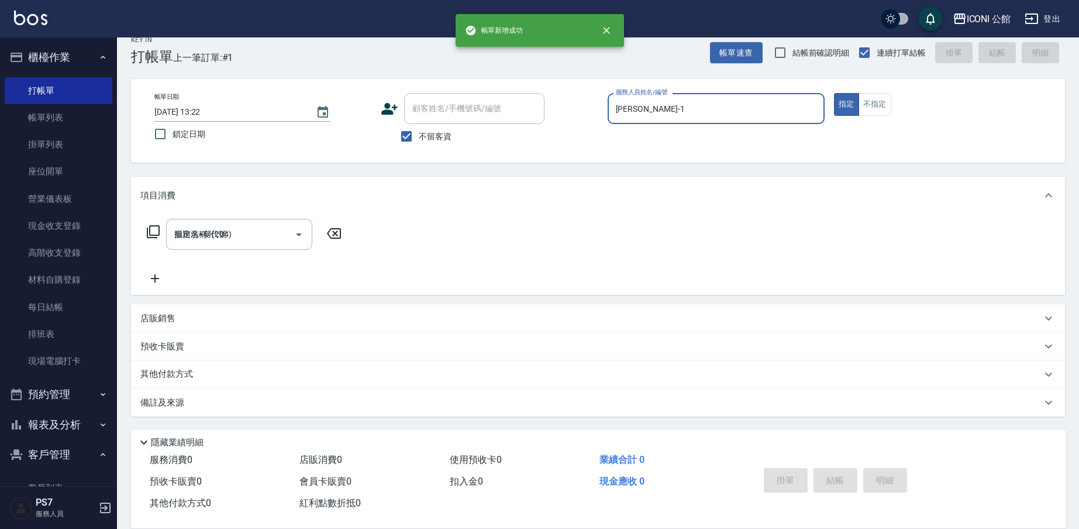
type input "[DATE] 13:22"
